Goal: Task Accomplishment & Management: Manage account settings

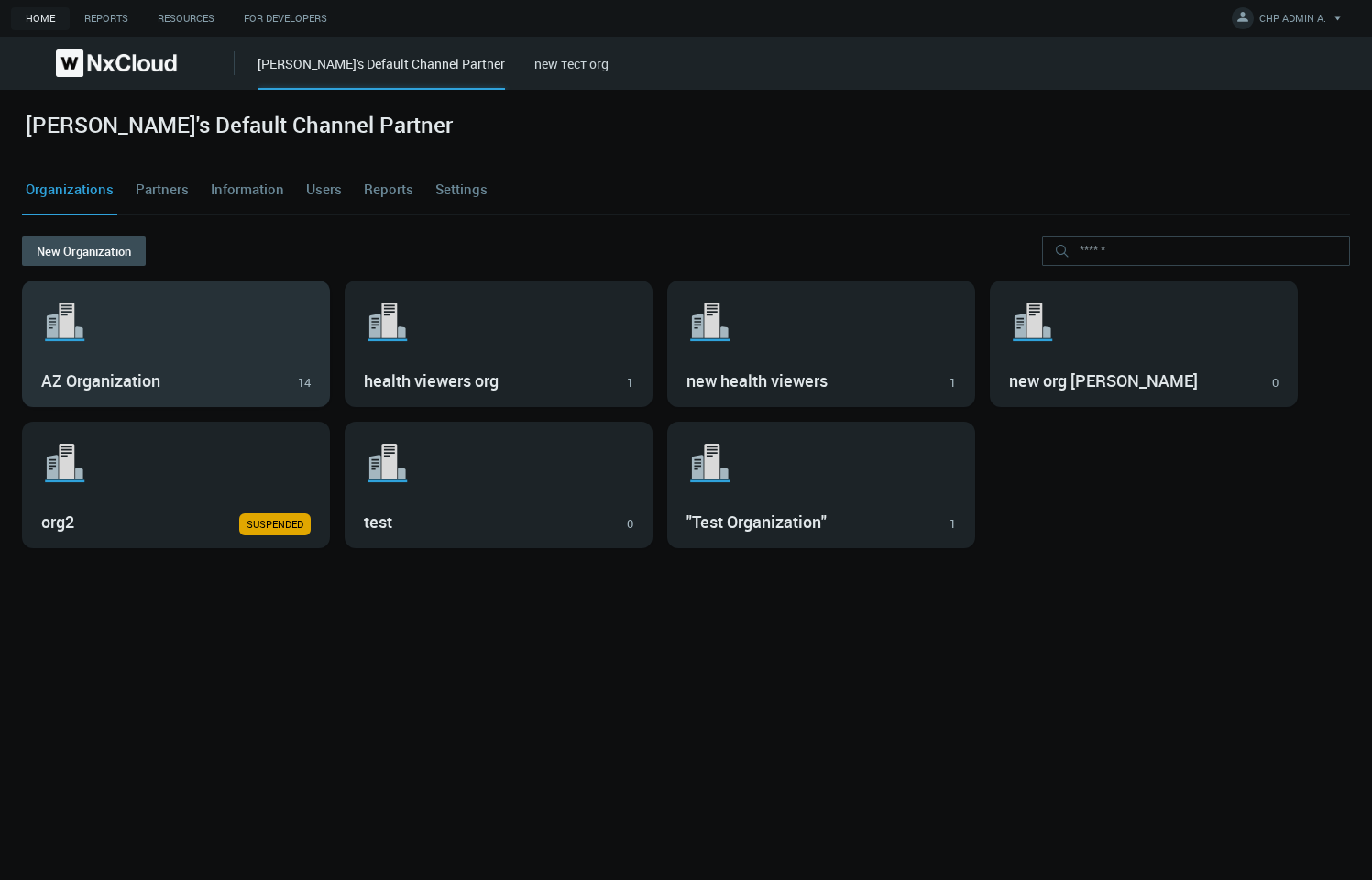
click at [259, 348] on svg-icon ".st1{fill:var(--svg-placeholder-elm2-color);} .st2{fill:var(--brand-core);} .st…" at bounding box center [176, 322] width 270 height 59
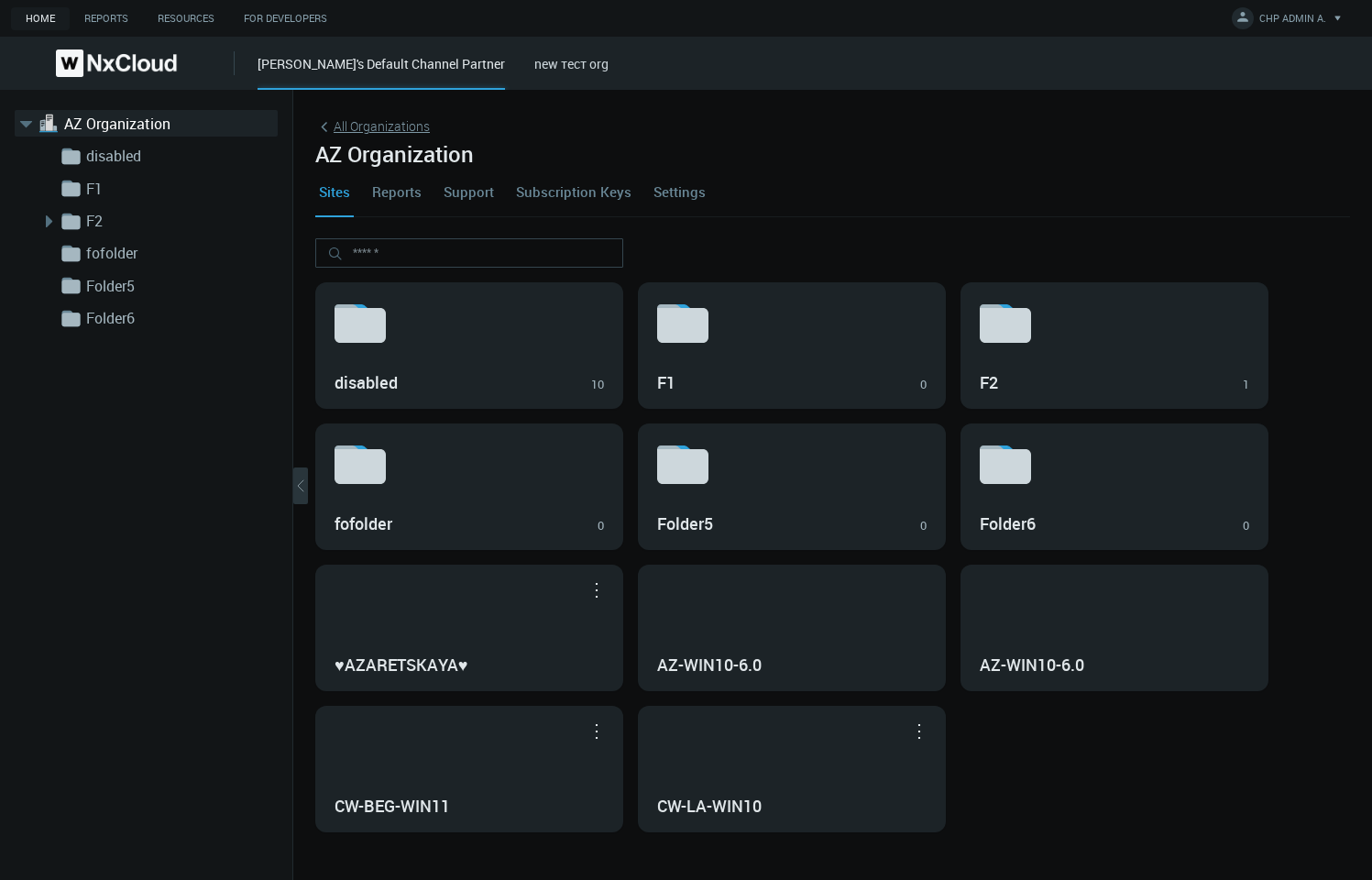
click at [356, 121] on span "All Organizations" at bounding box center [382, 127] width 96 height 20
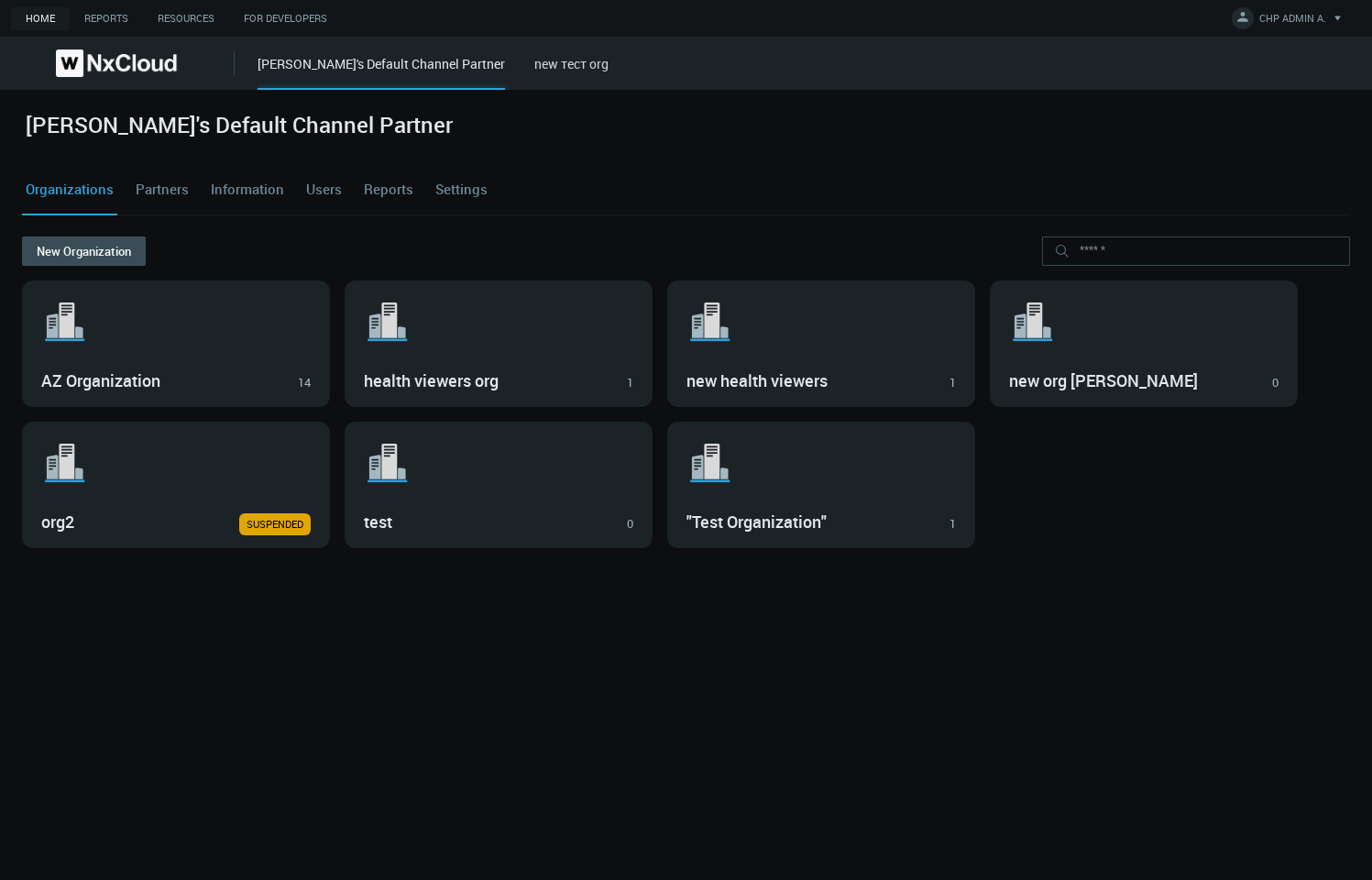
click at [320, 187] on link "Users" at bounding box center [324, 189] width 43 height 49
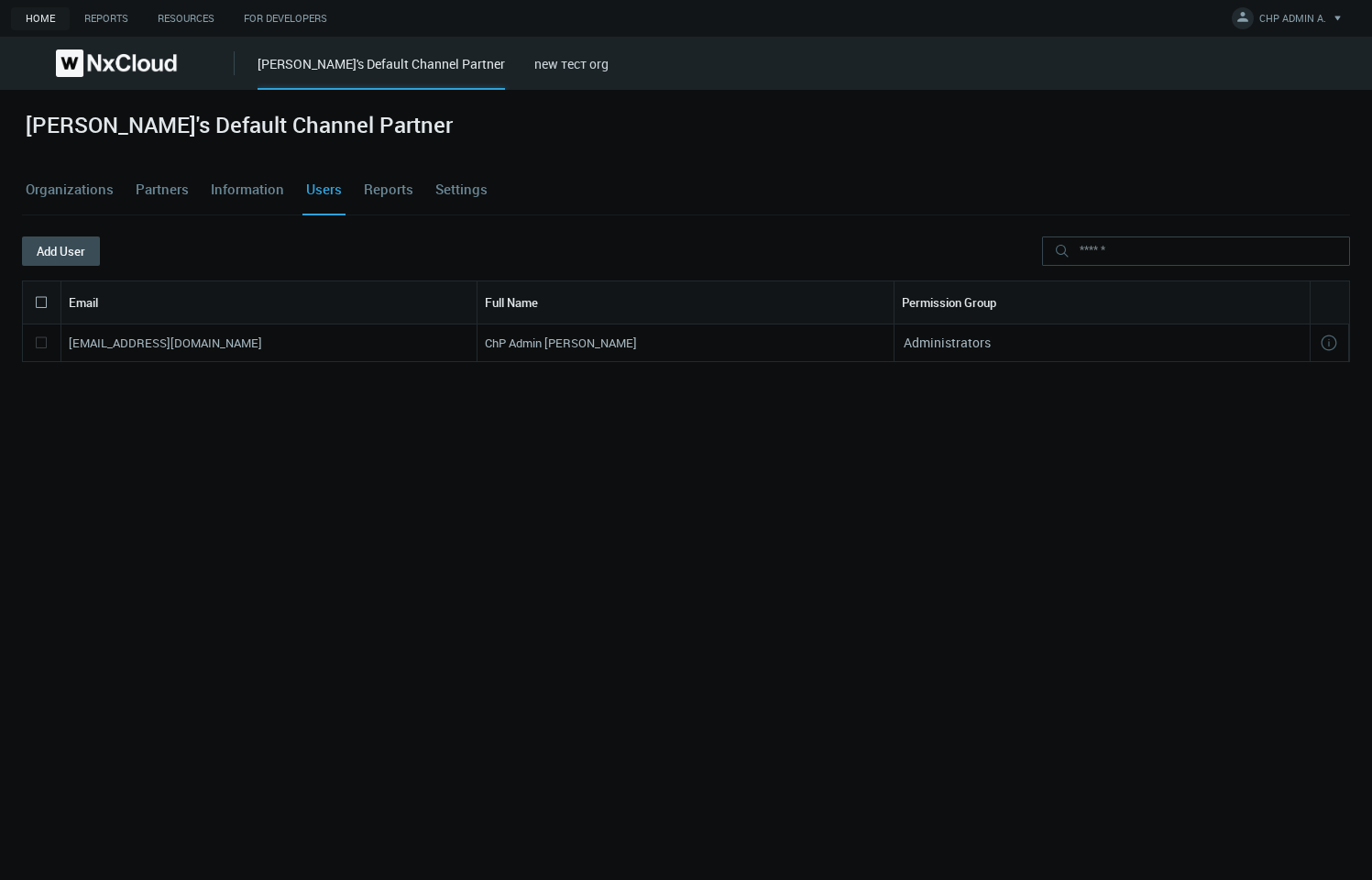
click at [247, 343] on nx-search-highlight "[EMAIL_ADDRESS][DOMAIN_NAME]" at bounding box center [165, 342] width 193 height 17
copy nx-search-highlight "[EMAIL_ADDRESS][DOMAIN_NAME]"
click at [77, 255] on button "Add User" at bounding box center [60, 251] width 78 height 29
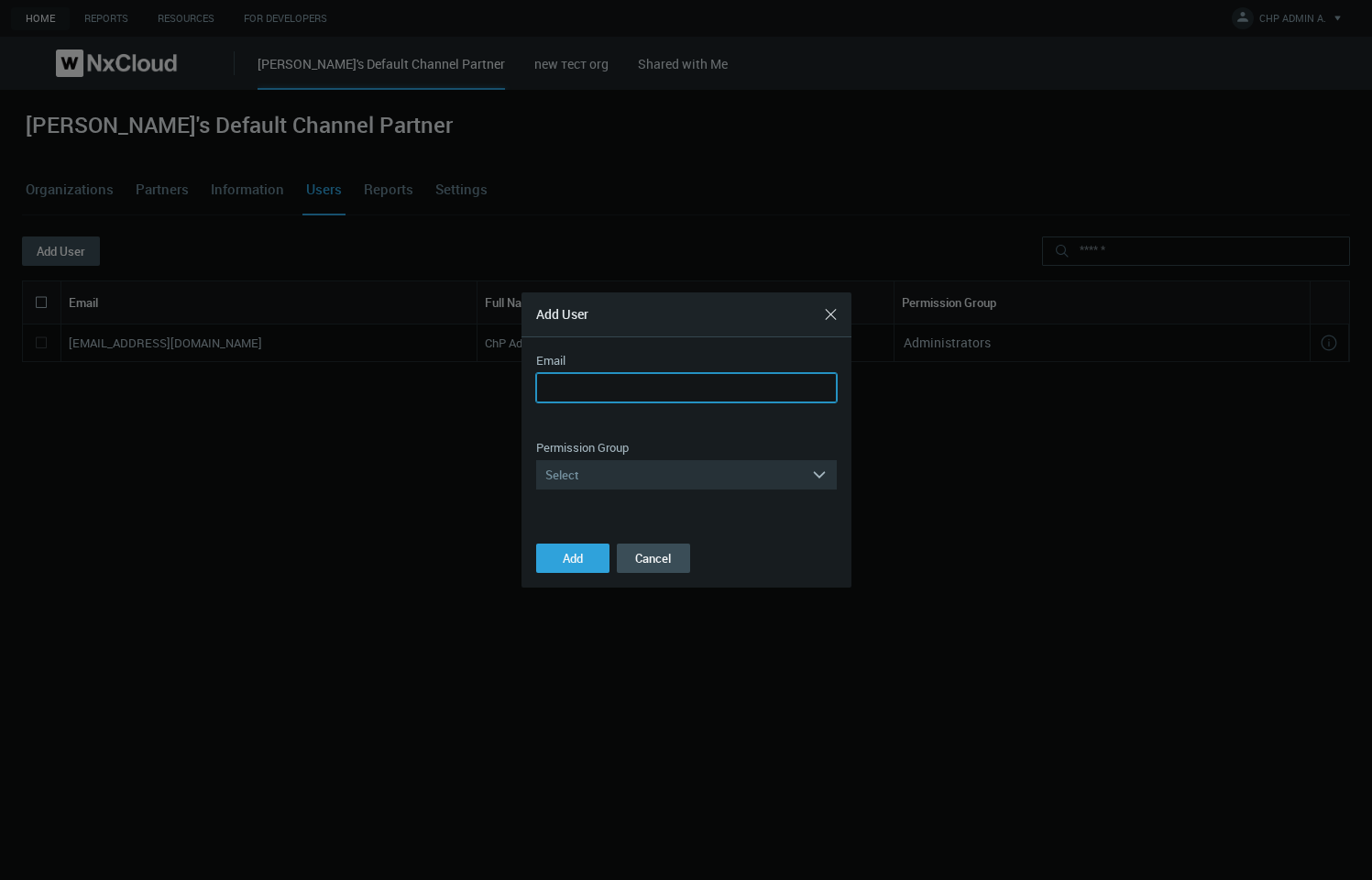
click at [711, 394] on input "Email" at bounding box center [686, 388] width 300 height 29
click at [600, 465] on div "Select" at bounding box center [673, 475] width 275 height 29
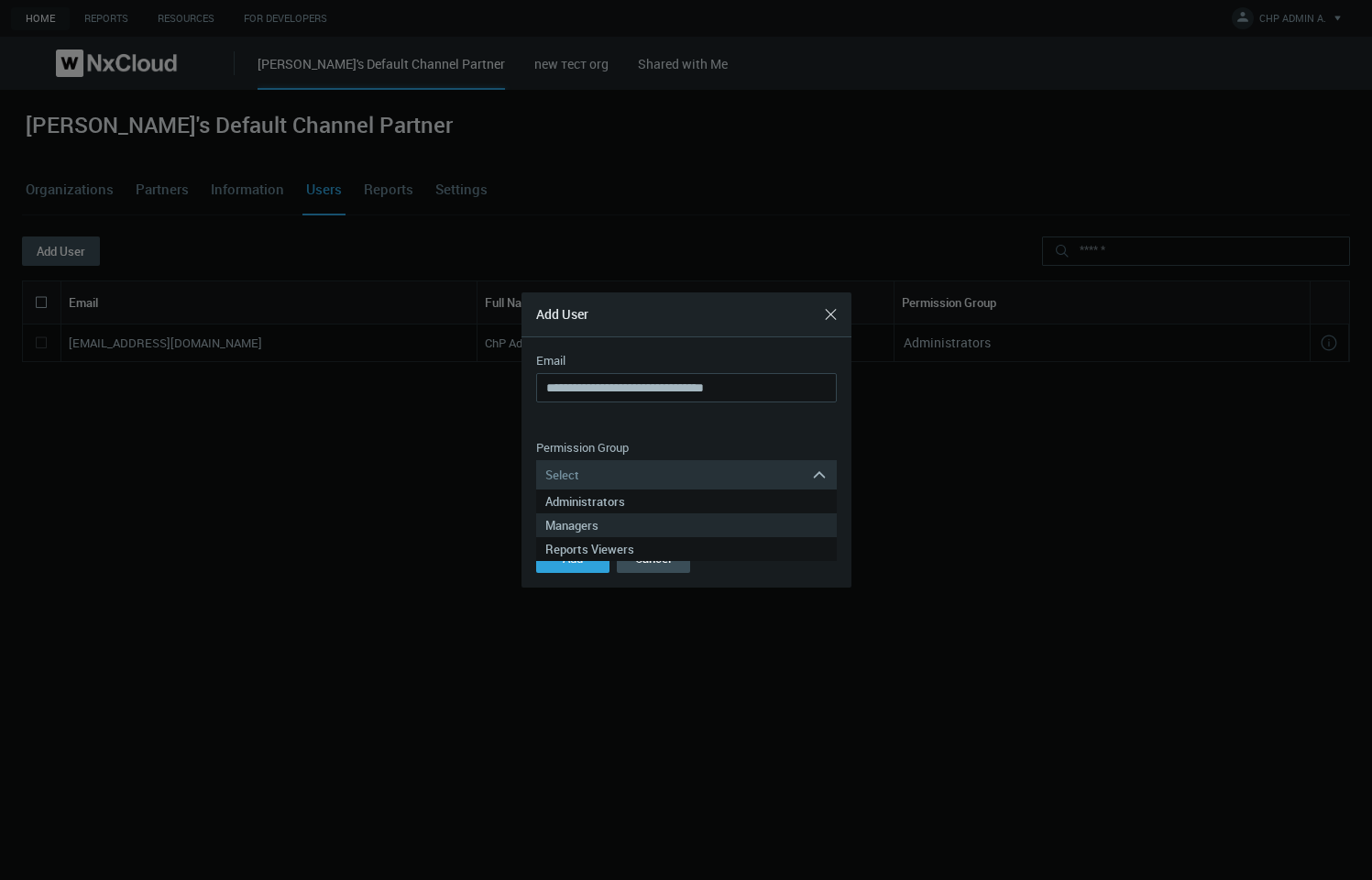
click at [612, 526] on div "Managers" at bounding box center [687, 525] width 283 height 24
click at [567, 550] on span "Add" at bounding box center [572, 557] width 21 height 17
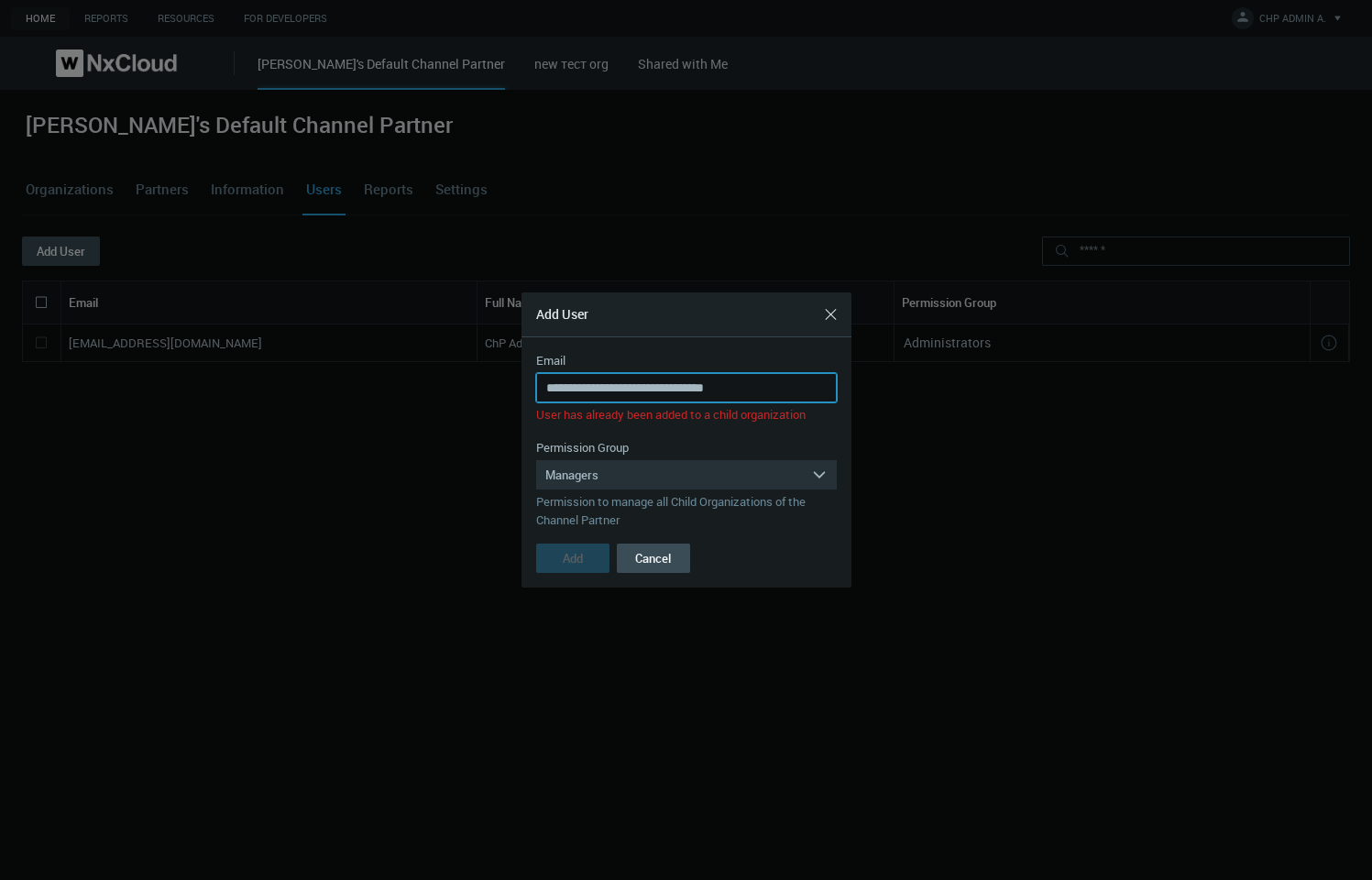
click at [617, 378] on input "**********" at bounding box center [686, 388] width 300 height 29
click at [656, 391] on input "**********" at bounding box center [686, 388] width 300 height 29
click at [569, 569] on button "Add" at bounding box center [572, 558] width 74 height 29
click at [654, 387] on input "**********" at bounding box center [686, 388] width 300 height 29
type input "**********"
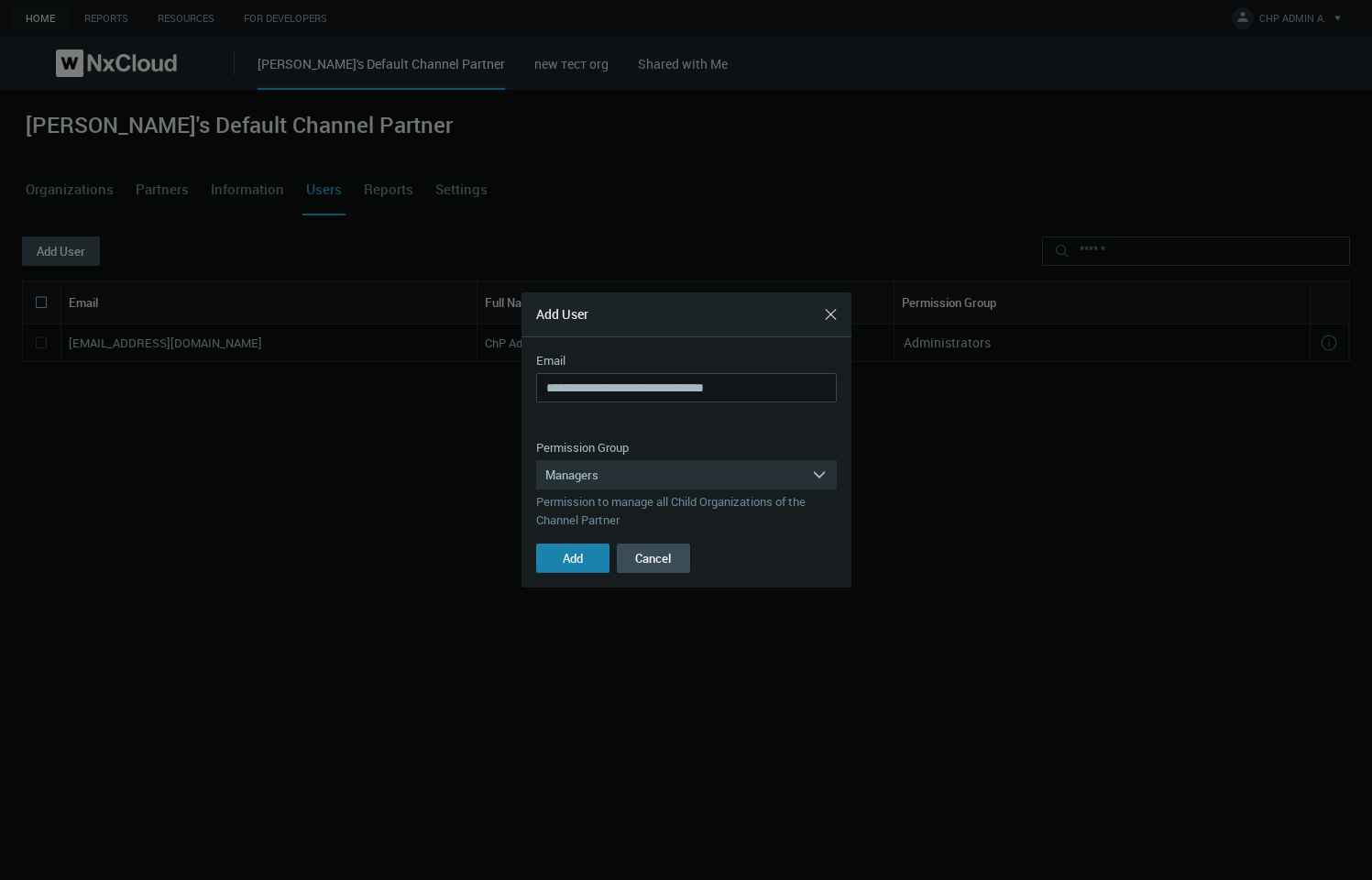
click at [573, 561] on span "Add" at bounding box center [572, 557] width 21 height 17
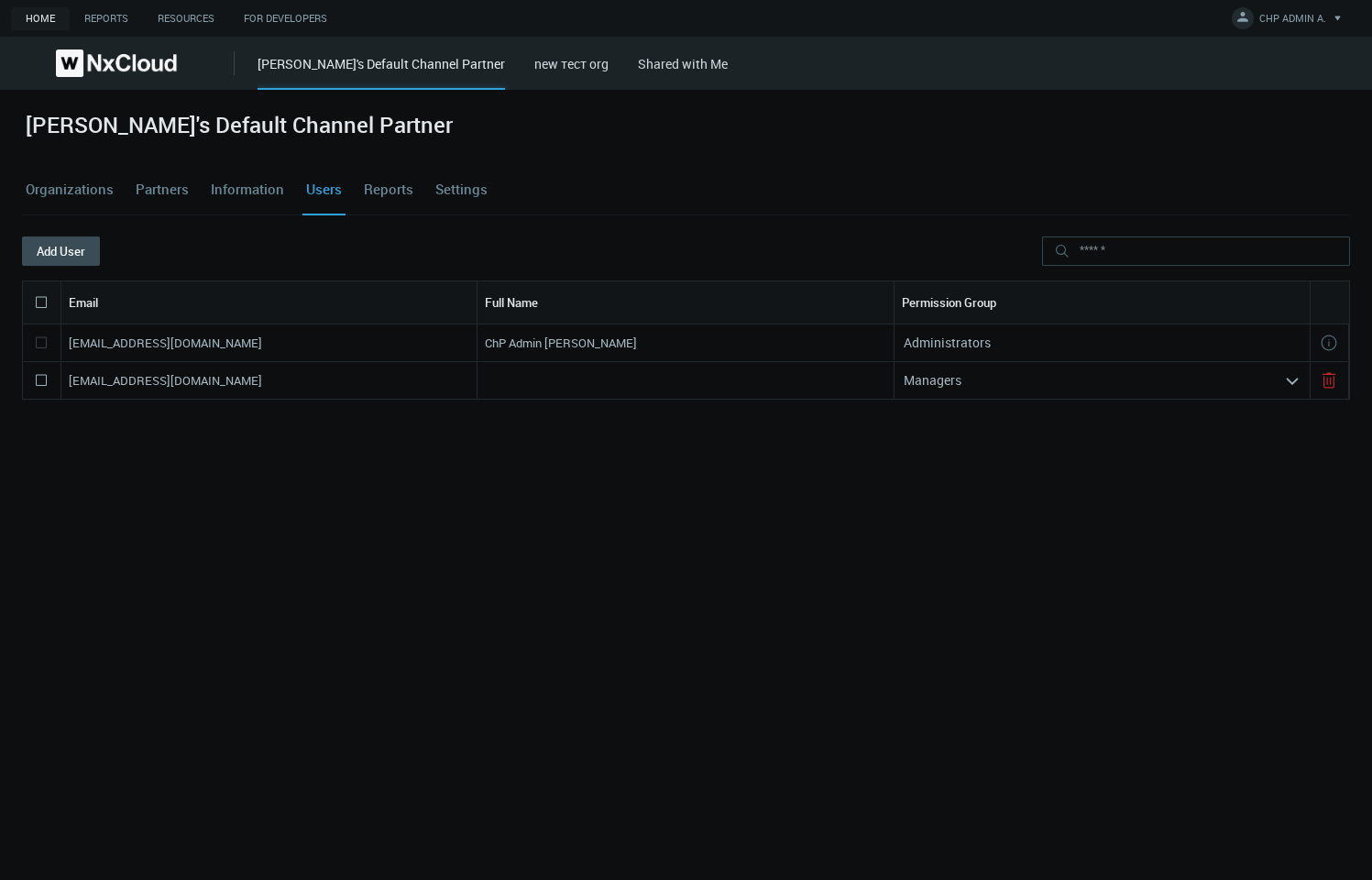
drag, startPoint x: 293, startPoint y: 374, endPoint x: 76, endPoint y: 388, distance: 217.5
click at [63, 385] on div "[EMAIL_ADDRESS][DOMAIN_NAME]" at bounding box center [270, 380] width 416 height 36
copy nx-search-highlight "[EMAIL_ADDRESS][DOMAIN_NAME]"
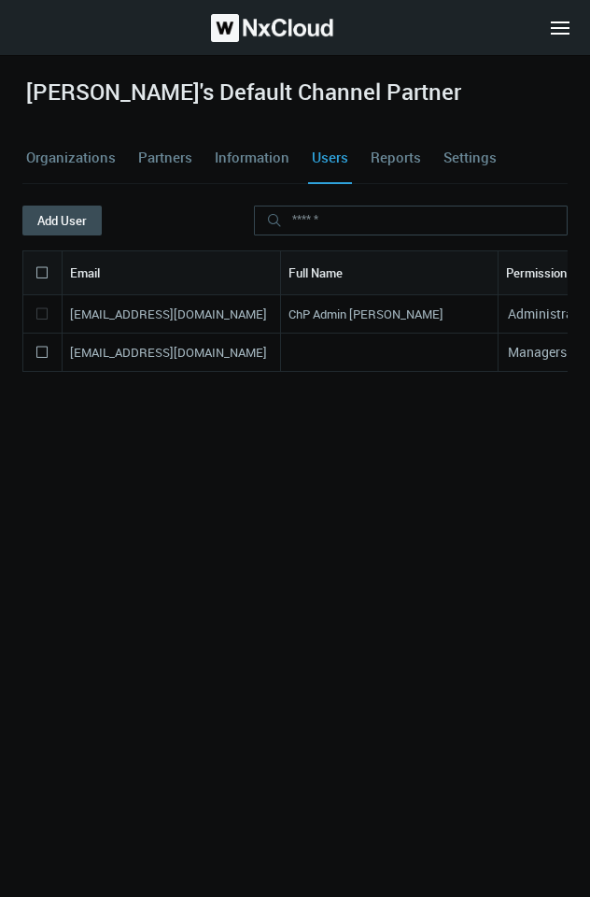
click at [134, 341] on div "[EMAIL_ADDRESS][DOMAIN_NAME]" at bounding box center [172, 351] width 219 height 37
click at [134, 351] on nx-search-highlight "[EMAIL_ADDRESS][DOMAIN_NAME]" at bounding box center [168, 352] width 197 height 17
